Goal: Task Accomplishment & Management: Manage account settings

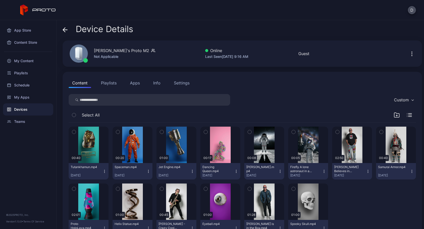
click at [80, 52] on icon at bounding box center [80, 53] width 4 height 12
click at [103, 59] on div "Not Applicable" at bounding box center [124, 57] width 61 height 6
click at [183, 84] on div "Settings" at bounding box center [182, 83] width 16 height 6
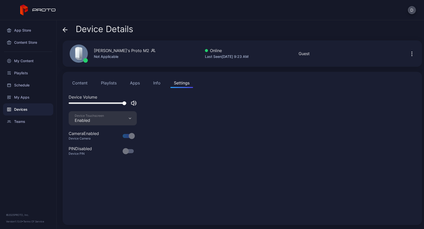
click at [158, 82] on div "Info" at bounding box center [156, 83] width 7 height 6
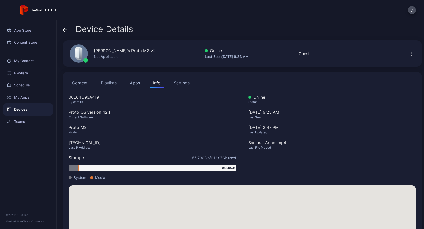
click at [135, 84] on button "Apps" at bounding box center [134, 83] width 17 height 10
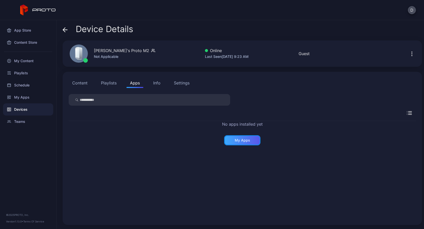
click at [238, 145] on div "My Apps" at bounding box center [242, 140] width 36 height 10
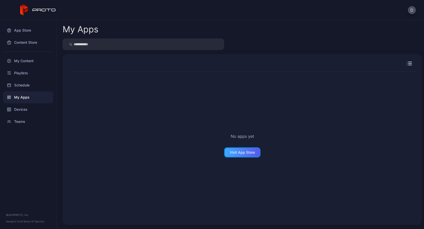
click at [238, 153] on div "Visit App Store" at bounding box center [242, 152] width 25 height 4
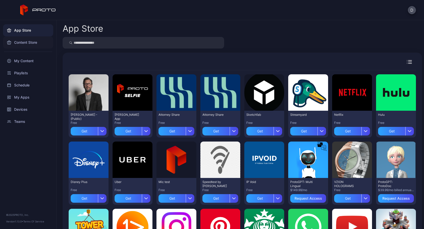
click at [27, 42] on div "Content Store" at bounding box center [28, 42] width 50 height 12
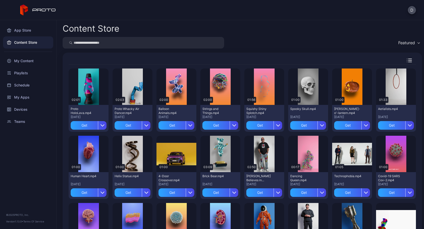
click at [48, 10] on icon at bounding box center [38, 10] width 36 height 11
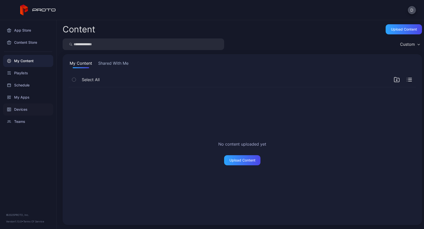
click at [24, 112] on div "Devices" at bounding box center [28, 109] width 50 height 12
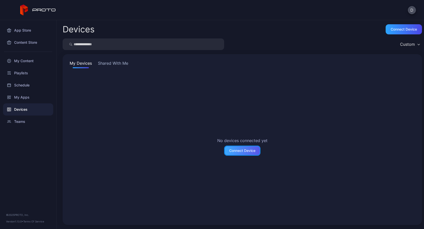
click at [244, 151] on div "Connect Device" at bounding box center [242, 150] width 26 height 4
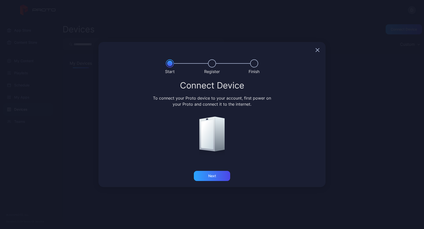
click at [315, 52] on div at bounding box center [211, 50] width 227 height 16
click at [316, 52] on icon "button" at bounding box center [317, 49] width 3 height 3
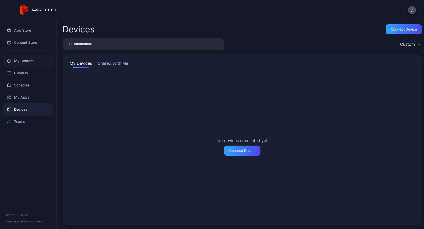
click at [22, 59] on div "My Content" at bounding box center [28, 61] width 50 height 12
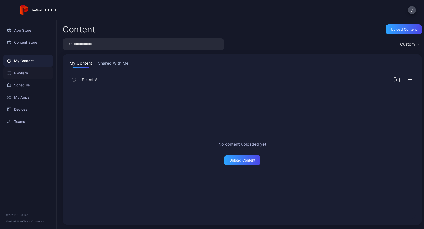
click at [21, 71] on div "Playlists" at bounding box center [28, 73] width 50 height 12
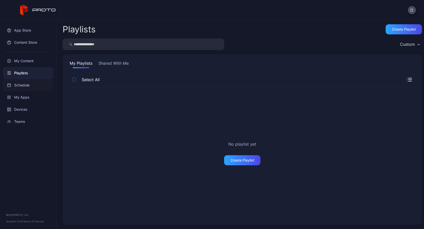
click at [23, 85] on div "Schedule" at bounding box center [28, 85] width 50 height 12
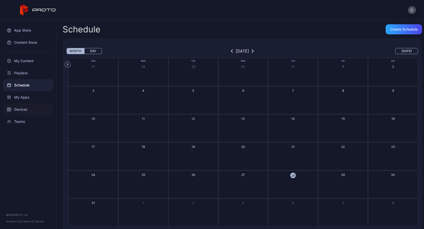
click at [23, 112] on div "Devices" at bounding box center [28, 109] width 50 height 12
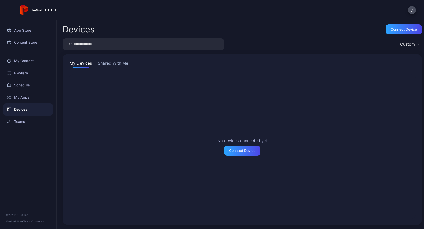
click at [117, 63] on button "Shared With Me" at bounding box center [113, 64] width 32 height 8
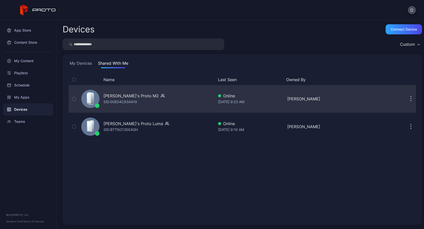
click at [75, 98] on icon "button" at bounding box center [74, 99] width 4 height 6
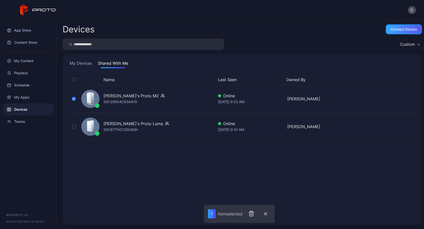
click at [396, 27] on div "Connect device" at bounding box center [404, 29] width 26 height 4
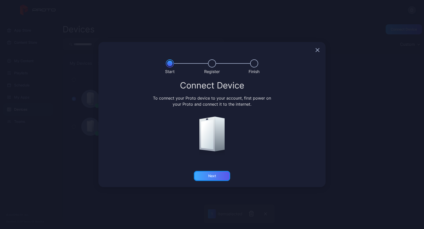
click at [218, 176] on div "Next" at bounding box center [212, 176] width 36 height 10
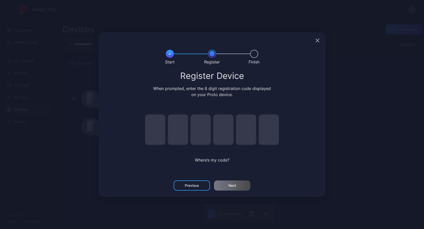
click at [320, 40] on div at bounding box center [211, 40] width 227 height 16
click at [318, 40] on icon "button" at bounding box center [317, 40] width 3 height 3
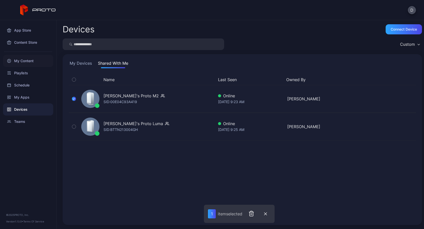
click at [23, 60] on div "My Content" at bounding box center [28, 61] width 50 height 12
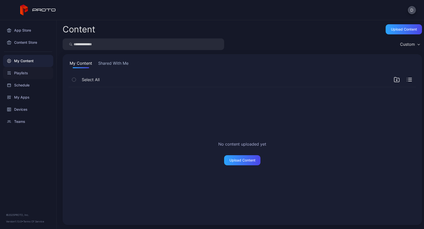
click at [28, 72] on div "Playlists" at bounding box center [28, 73] width 50 height 12
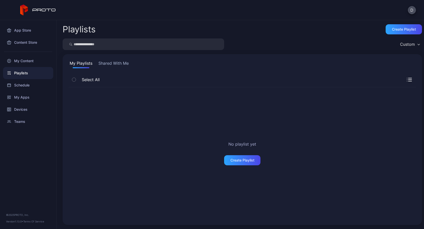
click at [30, 72] on div "Playlists" at bounding box center [28, 73] width 50 height 12
click at [17, 86] on div "Schedule" at bounding box center [28, 85] width 50 height 12
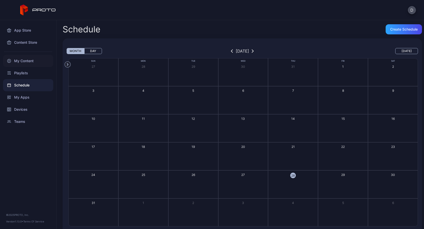
click at [25, 61] on div "My Content" at bounding box center [28, 61] width 50 height 12
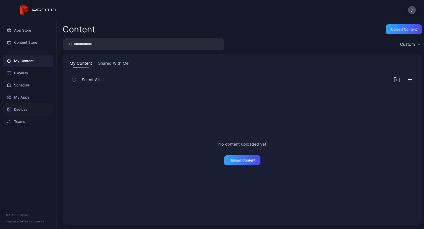
click at [24, 110] on div "Devices" at bounding box center [28, 109] width 50 height 12
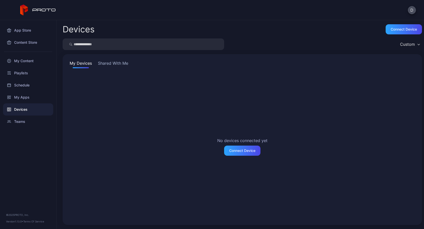
click at [124, 65] on button "Shared With Me" at bounding box center [113, 64] width 32 height 8
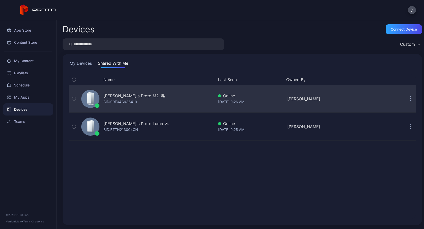
click at [72, 97] on button "button" at bounding box center [74, 98] width 11 height 27
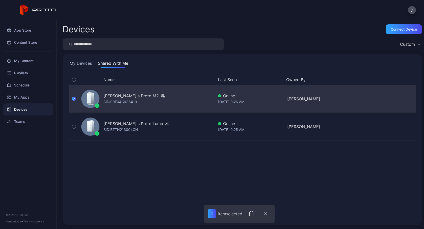
click at [157, 96] on div "[PERSON_NAME]'s Proto M2 SID: 00E04C93A419" at bounding box center [146, 98] width 135 height 25
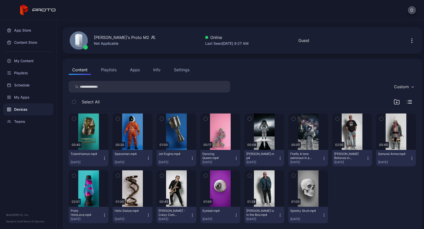
scroll to position [14, 0]
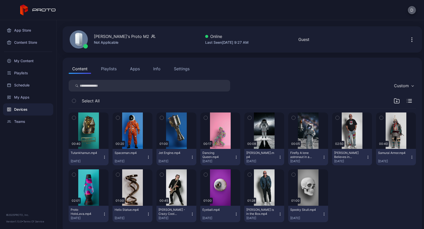
click at [412, 10] on button "D" at bounding box center [412, 10] width 8 height 8
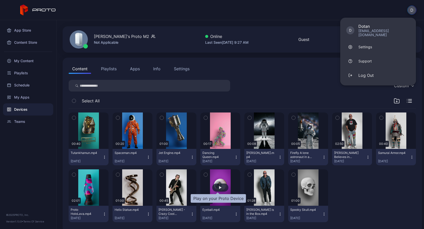
click at [219, 186] on div "button" at bounding box center [220, 187] width 3 height 3
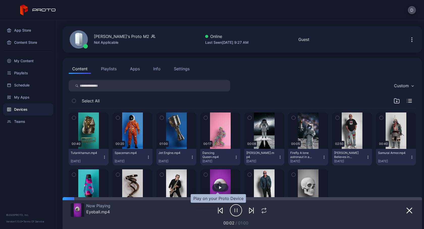
click at [219, 186] on div "button" at bounding box center [220, 187] width 3 height 3
click at [235, 210] on icon "button" at bounding box center [236, 210] width 12 height 13
click at [139, 137] on button "button" at bounding box center [133, 130] width 40 height 36
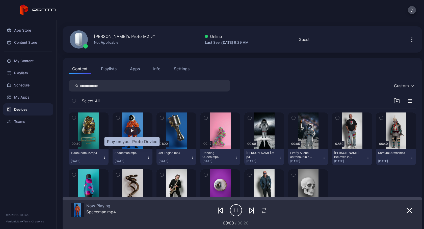
click at [131, 128] on div "button" at bounding box center [132, 130] width 16 height 8
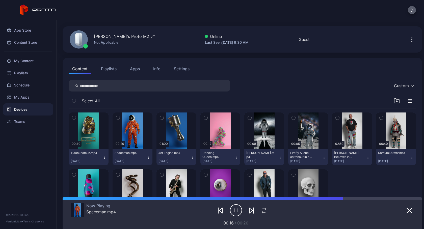
click at [414, 8] on button "D" at bounding box center [412, 10] width 8 height 8
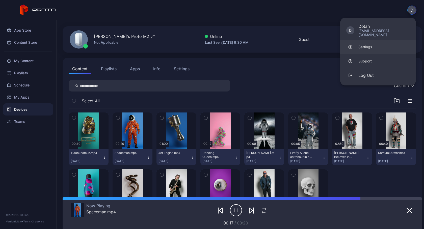
click at [360, 46] on link "Settings" at bounding box center [378, 47] width 76 height 14
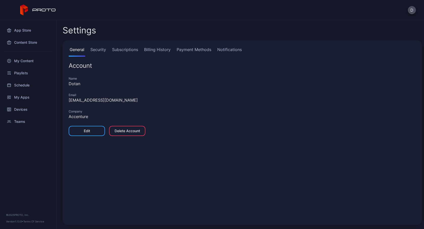
click at [102, 45] on div "General Security Subscriptions Billing History Payment Methods Notifications Ac…" at bounding box center [242, 132] width 359 height 184
click at [102, 48] on link "Security" at bounding box center [98, 51] width 18 height 10
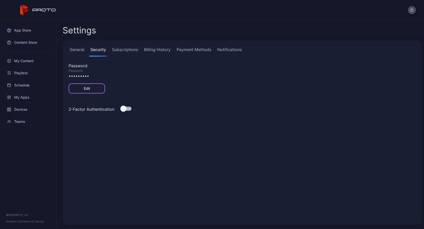
click at [88, 88] on div "Edit" at bounding box center [87, 88] width 6 height 4
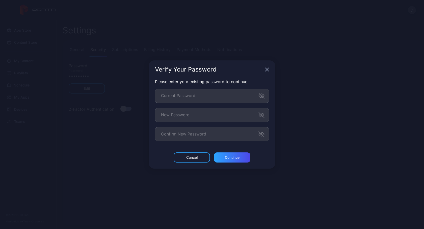
click at [212, 103] on form "Please enter your existing password to continue. Current Password New Password …" at bounding box center [212, 109] width 114 height 63
click at [198, 158] on div "Cancel" at bounding box center [192, 157] width 36 height 10
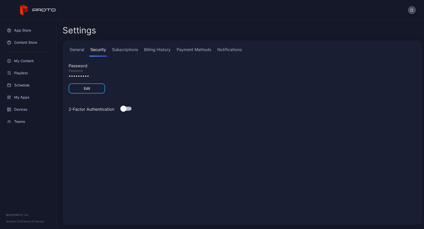
click at [125, 49] on link "Subscriptions" at bounding box center [125, 51] width 28 height 10
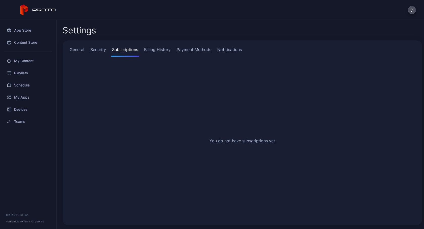
click at [76, 51] on link "General" at bounding box center [77, 51] width 17 height 10
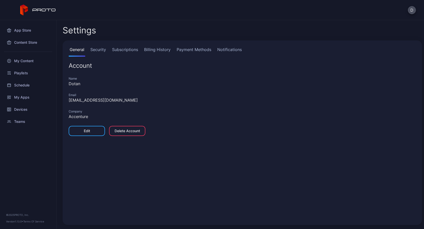
click at [99, 49] on link "Security" at bounding box center [98, 51] width 18 height 10
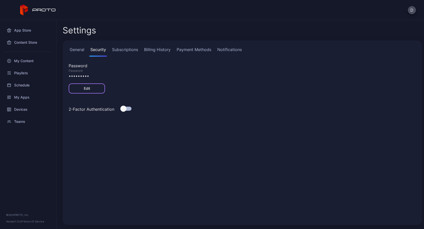
click at [89, 90] on div "Edit" at bounding box center [87, 88] width 6 height 4
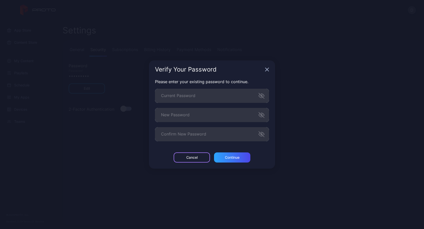
click at [197, 157] on div "Cancel" at bounding box center [191, 157] width 11 height 4
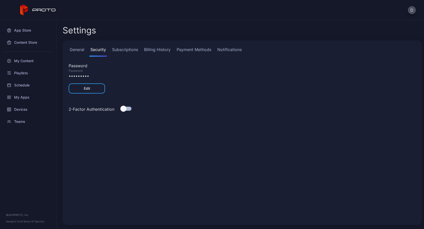
click at [197, 157] on div "General Security Subscriptions Billing History Payment Methods Notifications Pa…" at bounding box center [242, 132] width 359 height 184
click at [411, 10] on button "D" at bounding box center [412, 10] width 8 height 8
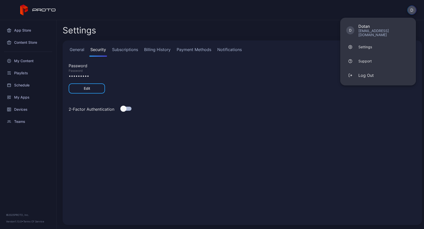
click at [410, 10] on button "D" at bounding box center [411, 10] width 9 height 9
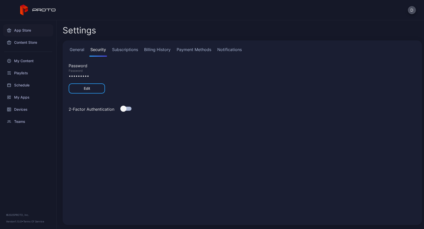
click at [20, 29] on div "App Store" at bounding box center [28, 30] width 50 height 12
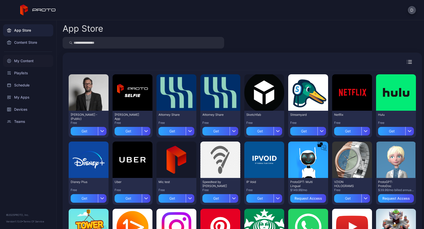
click at [33, 59] on div "My Content" at bounding box center [28, 61] width 50 height 12
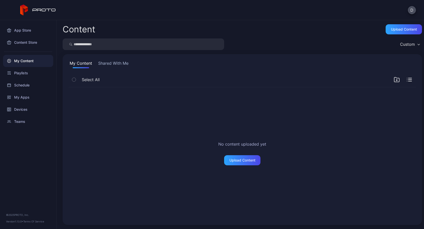
click at [167, 115] on div "No content uploaded yet Upload Content" at bounding box center [242, 153] width 355 height 140
click at [22, 64] on div "My Content" at bounding box center [28, 61] width 50 height 12
click at [415, 9] on button "D" at bounding box center [412, 10] width 8 height 8
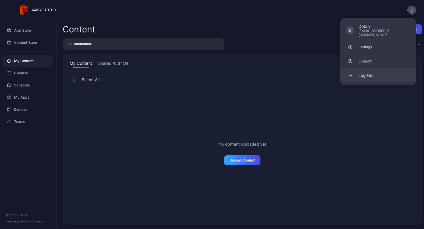
click at [366, 72] on div "Log Out" at bounding box center [365, 75] width 15 height 6
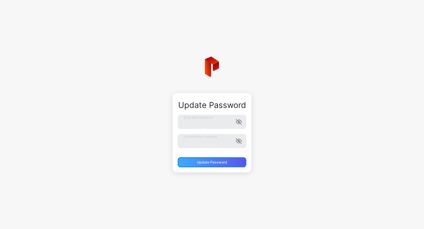
click at [210, 161] on div "Update Password" at bounding box center [212, 162] width 30 height 4
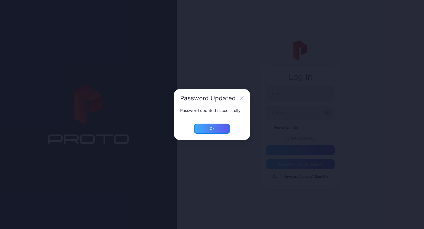
click at [215, 127] on div "Ok" at bounding box center [212, 128] width 36 height 10
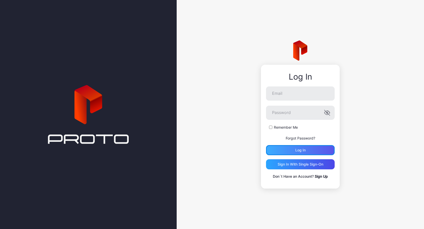
click at [305, 150] on div "Log in" at bounding box center [300, 150] width 10 height 4
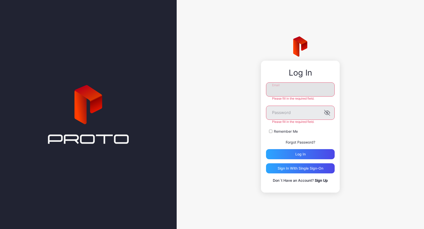
click at [305, 90] on input "Email" at bounding box center [300, 89] width 69 height 14
type input "**********"
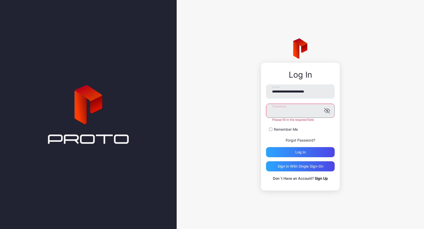
click at [283, 129] on label "Remember Me" at bounding box center [286, 129] width 24 height 5
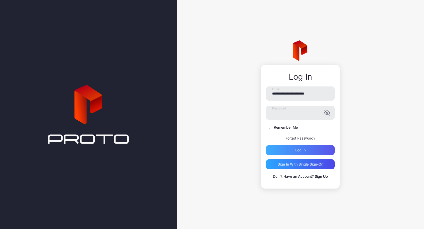
click at [298, 149] on div "Log in" at bounding box center [300, 150] width 10 height 4
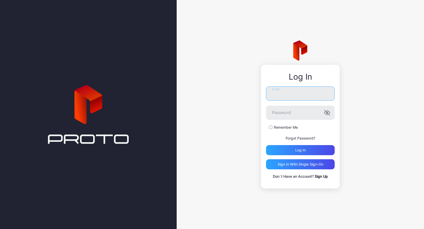
click at [304, 97] on input "Email" at bounding box center [300, 93] width 69 height 14
type input "**********"
click at [266, 145] on button "Log in" at bounding box center [300, 150] width 69 height 10
